Goal: Find specific page/section: Find specific page/section

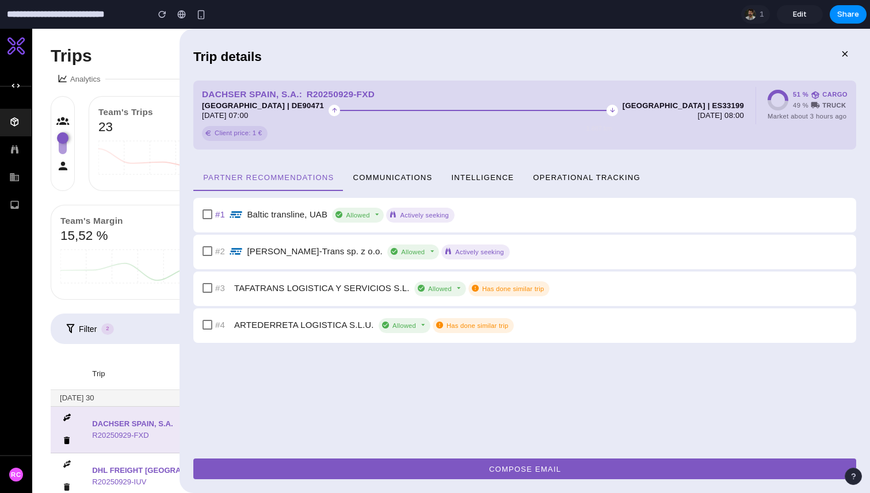
click at [559, 173] on span "Operational Tracking" at bounding box center [586, 177] width 108 height 9
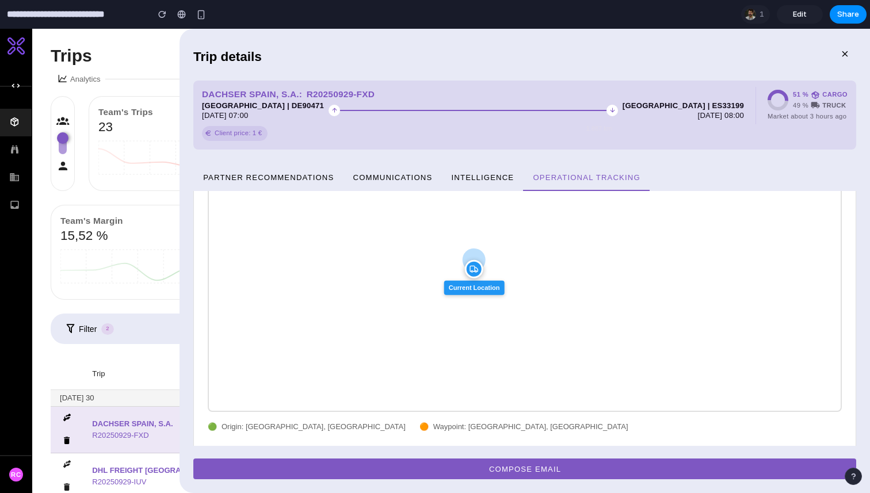
scroll to position [108, 0]
click at [686, 54] on div at bounding box center [547, 62] width 571 height 38
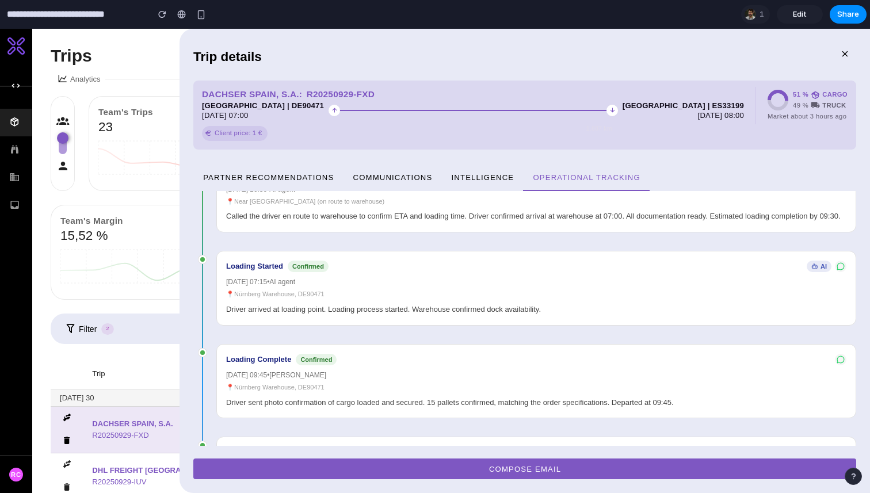
scroll to position [452, 0]
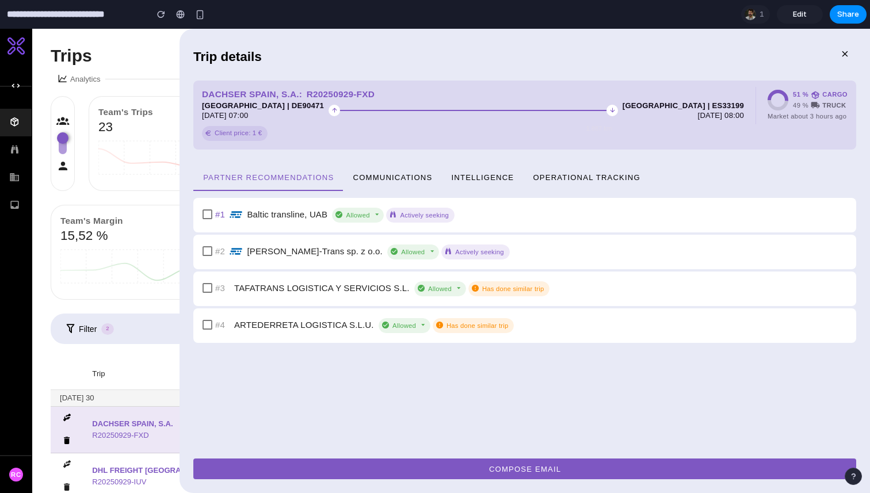
click at [573, 178] on span "Operational Tracking" at bounding box center [586, 177] width 108 height 9
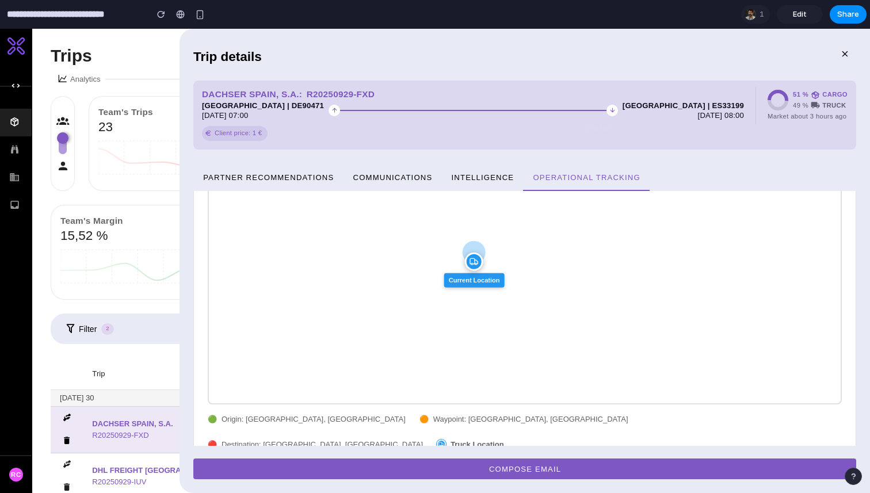
scroll to position [105, 0]
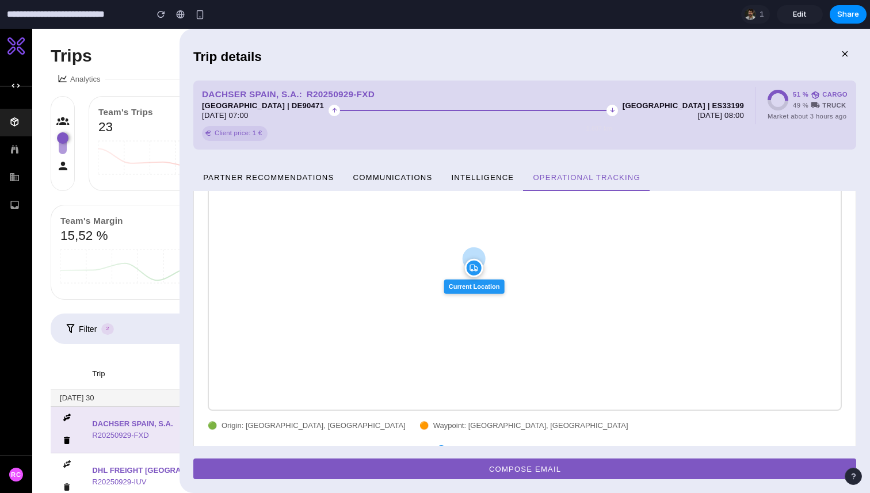
click at [758, 48] on div at bounding box center [547, 62] width 571 height 38
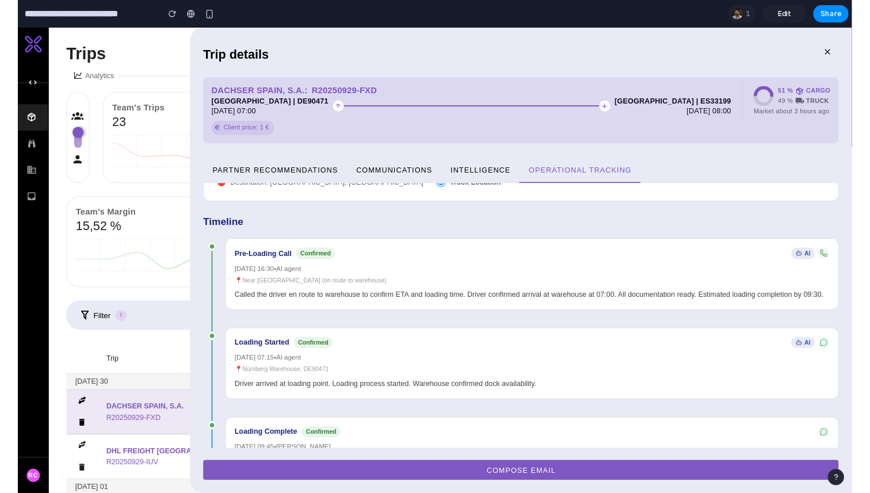
scroll to position [365, 0]
